Goal: Navigation & Orientation: Find specific page/section

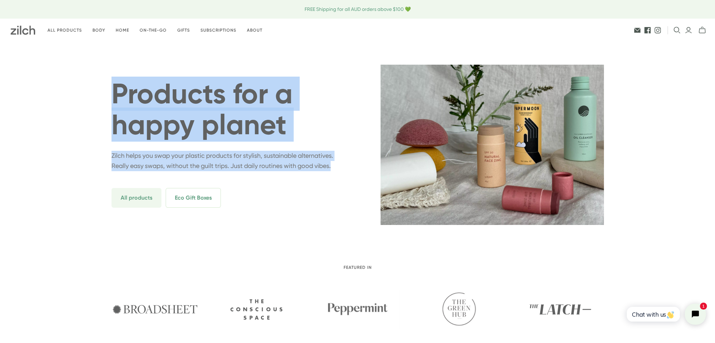
drag, startPoint x: 167, startPoint y: 173, endPoint x: 63, endPoint y: 83, distance: 137.3
click at [63, 83] on div "Products for a happy planet Zilch helps you swap your plastic products for styl…" at bounding box center [357, 133] width 715 height 183
copy div "Products for a happy planet Zilch helps you swap your plastic products for styl…"
click at [252, 30] on link "About" at bounding box center [255, 30] width 26 height 17
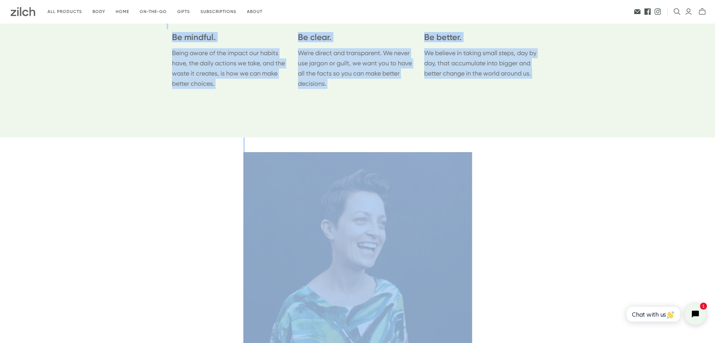
scroll to position [246, 0]
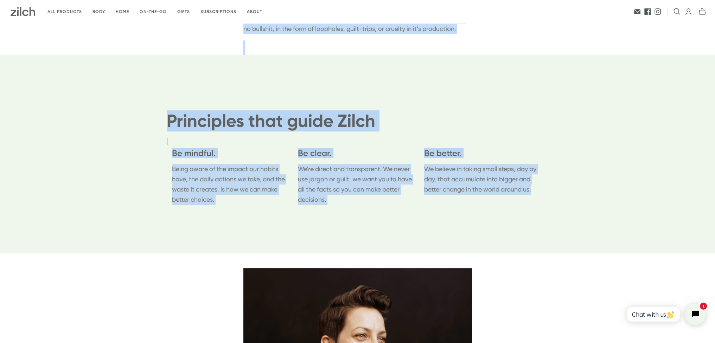
drag, startPoint x: 235, startPoint y: 99, endPoint x: 555, endPoint y: 199, distance: 335.6
click at [555, 199] on main "Our Story This story started with a crisp gin and tonic, and a New Year’s resol…" at bounding box center [357, 247] width 503 height 940
copy div "Lore ipsum dolorsi amet c adipi eli sed doeiu, tem i Utl Etdo’m aliquaenim ad m…"
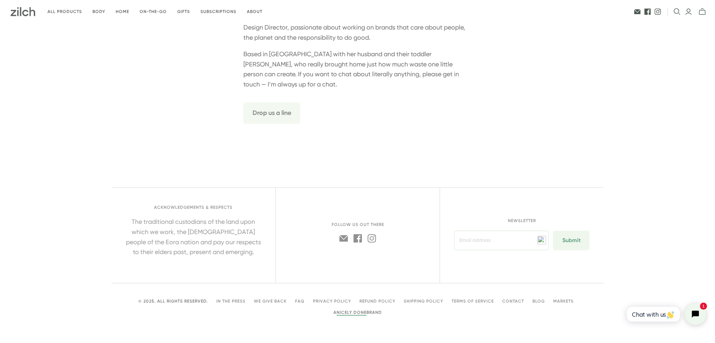
scroll to position [799, 0]
